Goal: Task Accomplishment & Management: Manage account settings

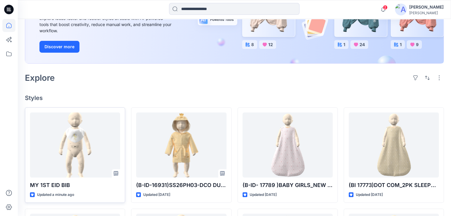
scroll to position [119, 0]
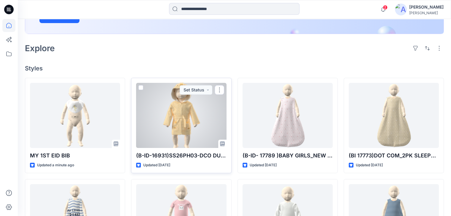
click at [203, 120] on div at bounding box center [181, 115] width 90 height 65
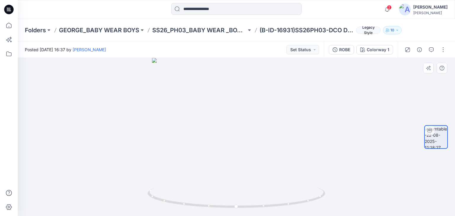
drag, startPoint x: 241, startPoint y: 86, endPoint x: 244, endPoint y: 170, distance: 84.2
click at [244, 170] on img at bounding box center [236, 137] width 169 height 158
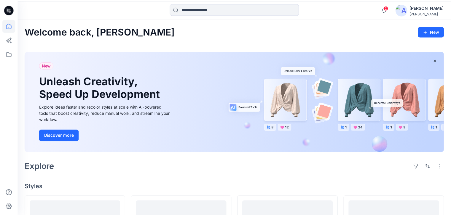
scroll to position [119, 0]
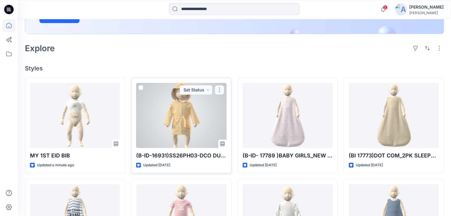
click at [223, 89] on button "button" at bounding box center [219, 89] width 9 height 9
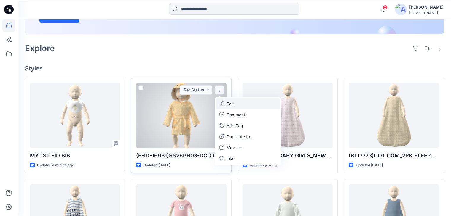
click at [232, 106] on p "Edit" at bounding box center [229, 104] width 7 height 6
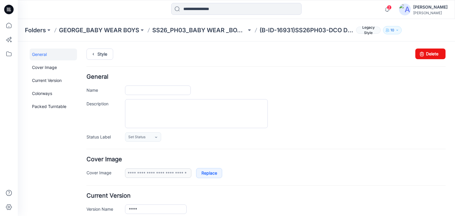
type input "**********"
drag, startPoint x: 430, startPoint y: 54, endPoint x: 271, endPoint y: 82, distance: 162.2
click at [430, 54] on link "Delete" at bounding box center [430, 54] width 30 height 11
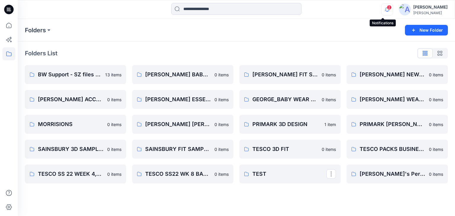
click at [382, 10] on icon "button" at bounding box center [387, 10] width 11 height 12
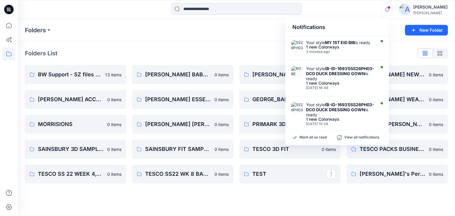
click at [386, 8] on icon "button" at bounding box center [387, 10] width 11 height 12
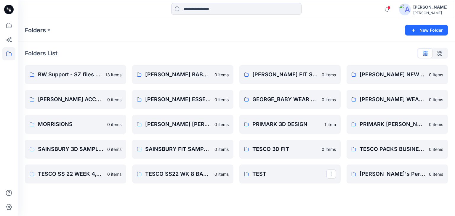
click at [359, 11] on div "Notifications Your style MY 1ST EID BIB is ready 1 new Colorways 3 minutes ago …" at bounding box center [236, 9] width 437 height 13
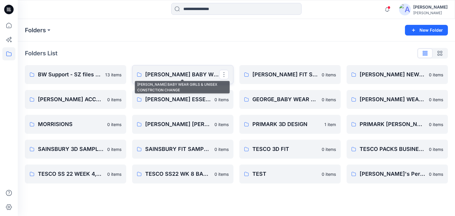
click at [188, 78] on p "GEORGE BABY WEAR GIRLS & UNISEX CONSTRCTION CHANGE" at bounding box center [182, 75] width 74 height 8
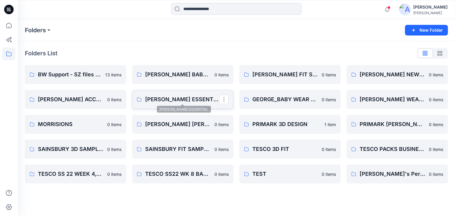
click at [193, 102] on p "GEORGE_BABY ESSENTIAL" at bounding box center [182, 99] width 74 height 8
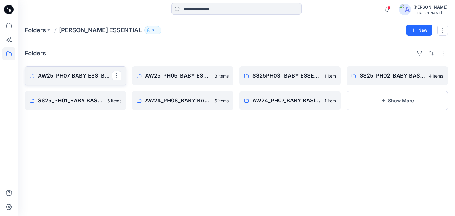
click at [71, 77] on p "AW25_PH07_BABY ESS_BASIC BS" at bounding box center [75, 76] width 74 height 8
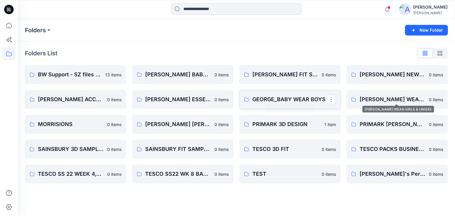
click at [280, 93] on link "GEORGE_BABY WEAR BOYS" at bounding box center [289, 99] width 101 height 19
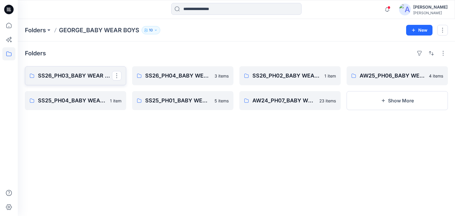
click at [51, 75] on p "SS26_PH03_BABY WEAR _BOYS SLEEPSUITS" at bounding box center [75, 76] width 74 height 8
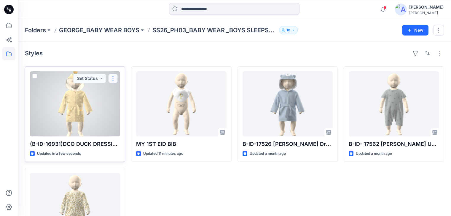
click at [115, 79] on button "button" at bounding box center [112, 78] width 9 height 9
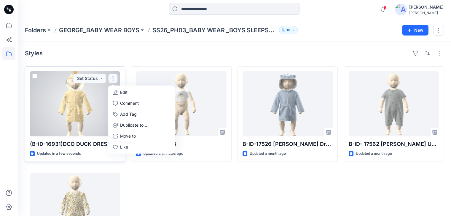
click at [126, 93] on p "Edit" at bounding box center [123, 92] width 7 height 6
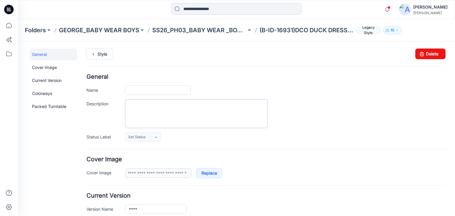
type input "**********"
drag, startPoint x: 431, startPoint y: 56, endPoint x: 280, endPoint y: 80, distance: 153.3
click at [431, 56] on link "Delete" at bounding box center [430, 54] width 30 height 11
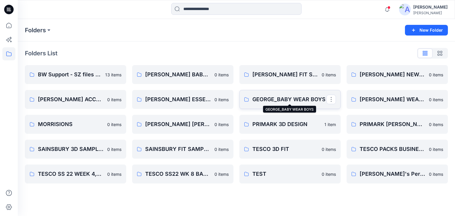
click at [256, 102] on p "GEORGE_BABY WEAR BOYS" at bounding box center [289, 99] width 74 height 8
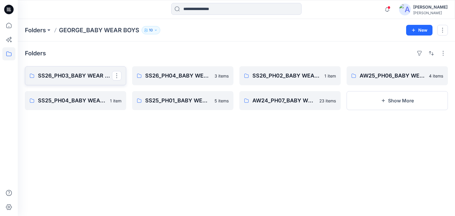
click at [71, 72] on p "SS26_PH03_BABY WEAR _BOYS SLEEPSUITS" at bounding box center [75, 76] width 74 height 8
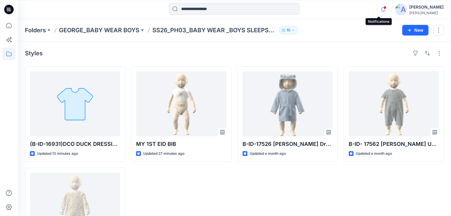
click at [381, 9] on icon "button" at bounding box center [383, 9] width 4 height 4
click at [379, 10] on icon "button" at bounding box center [382, 10] width 11 height 12
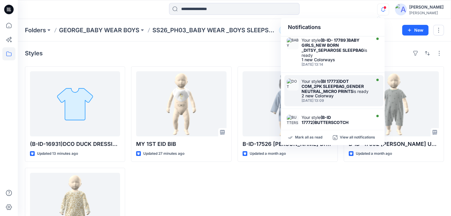
scroll to position [178, 0]
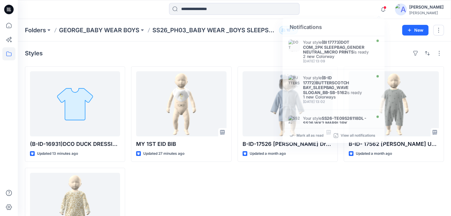
click at [335, 10] on div at bounding box center [234, 9] width 216 height 13
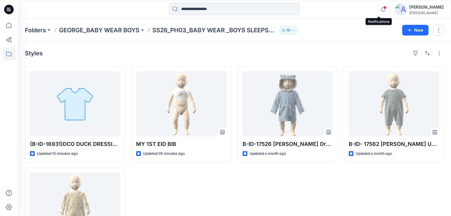
click at [381, 8] on icon "button" at bounding box center [383, 9] width 4 height 4
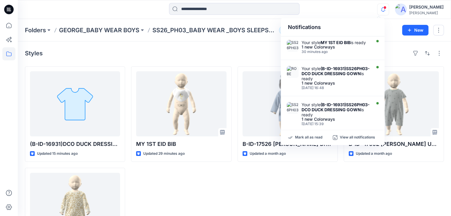
click at [399, 182] on div "B-ID- 17562 [PERSON_NAME] Uni 3 BOYS Pack Romper - Chalky Tones TP Updated a mo…" at bounding box center [393, 164] width 100 height 197
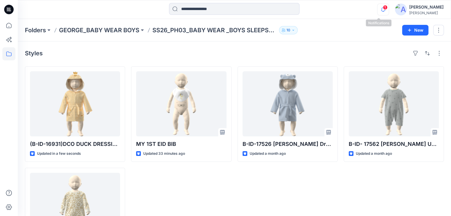
click at [381, 9] on icon "button" at bounding box center [383, 9] width 4 height 4
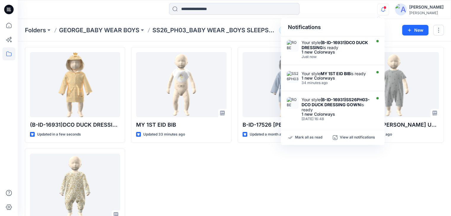
scroll to position [30, 0]
